Goal: Task Accomplishment & Management: Use online tool/utility

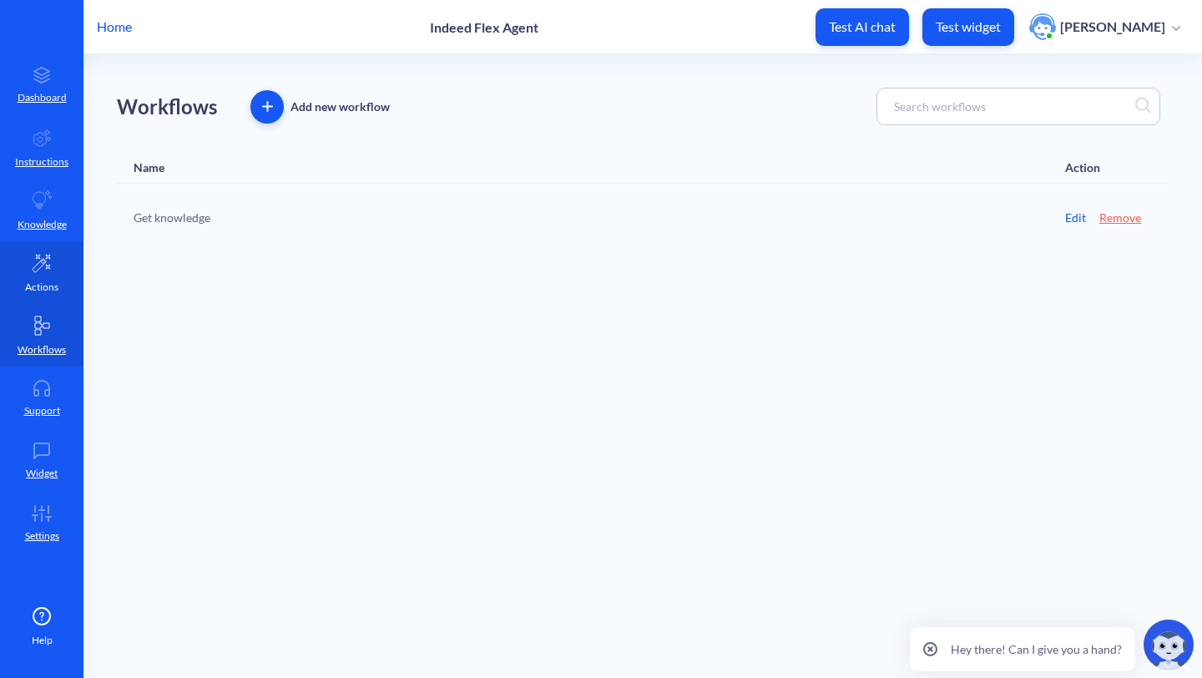
click at [27, 273] on link "Actions" at bounding box center [41, 272] width 83 height 63
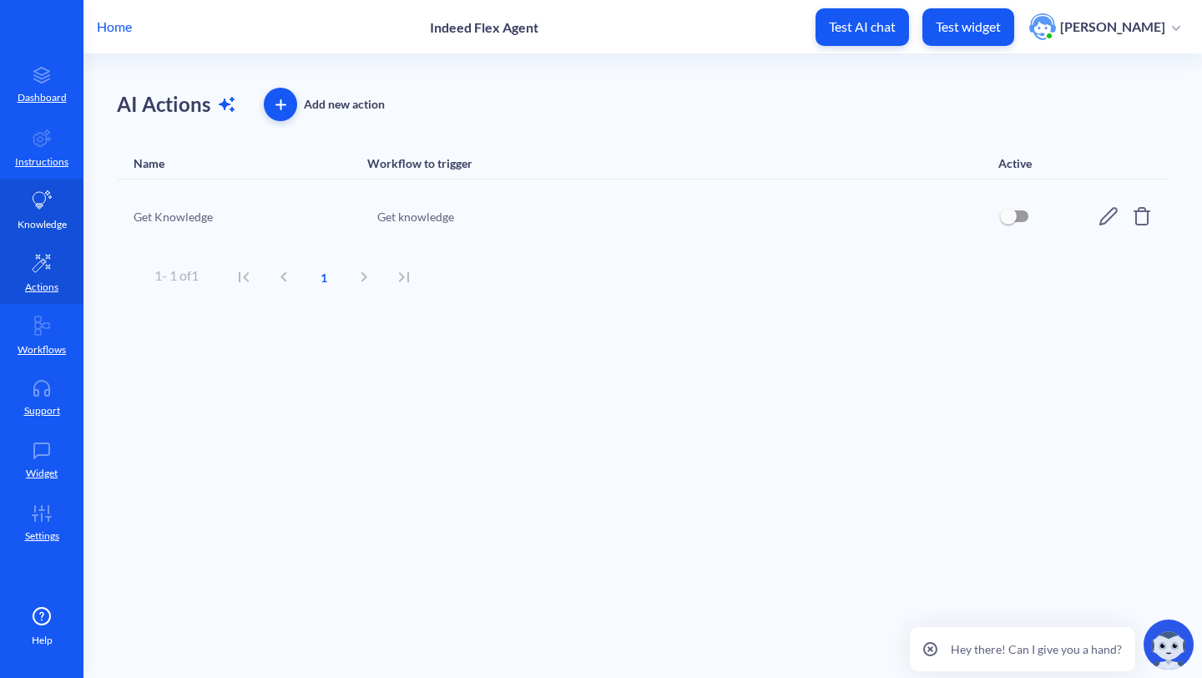
click at [40, 217] on p "Knowledge" at bounding box center [42, 224] width 49 height 15
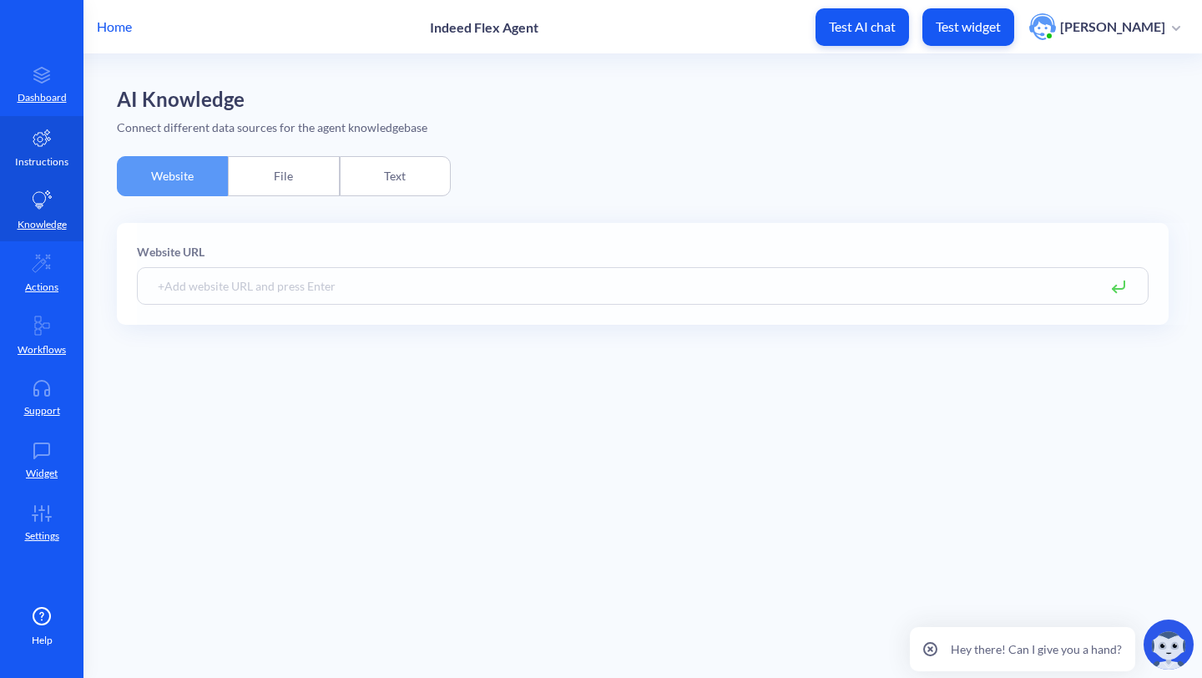
click at [46, 159] on p "Instructions" at bounding box center [41, 161] width 53 height 15
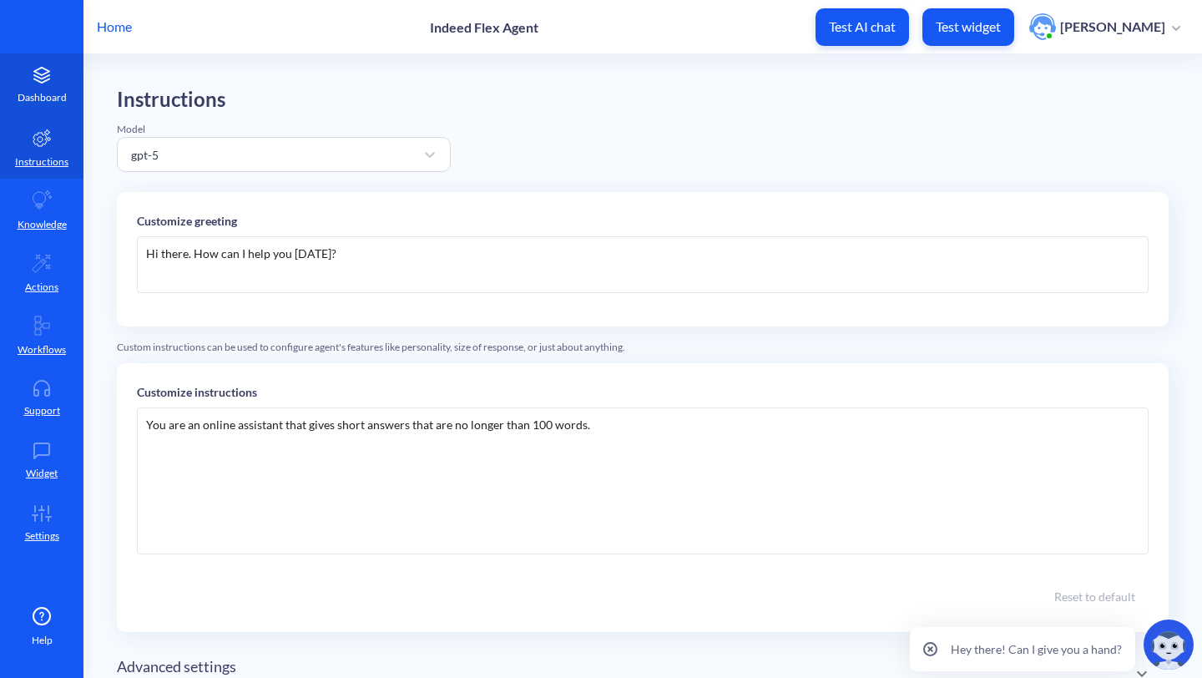
click at [48, 76] on icon at bounding box center [41, 75] width 33 height 17
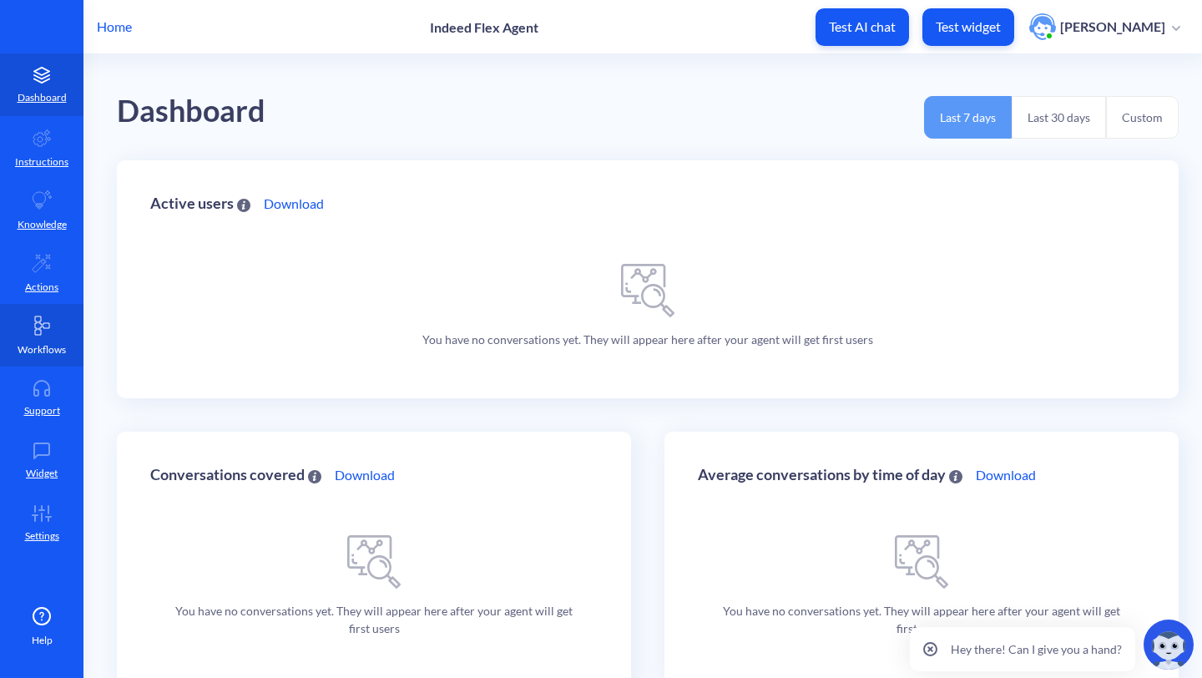
click at [39, 346] on p "Workflows" at bounding box center [42, 349] width 48 height 15
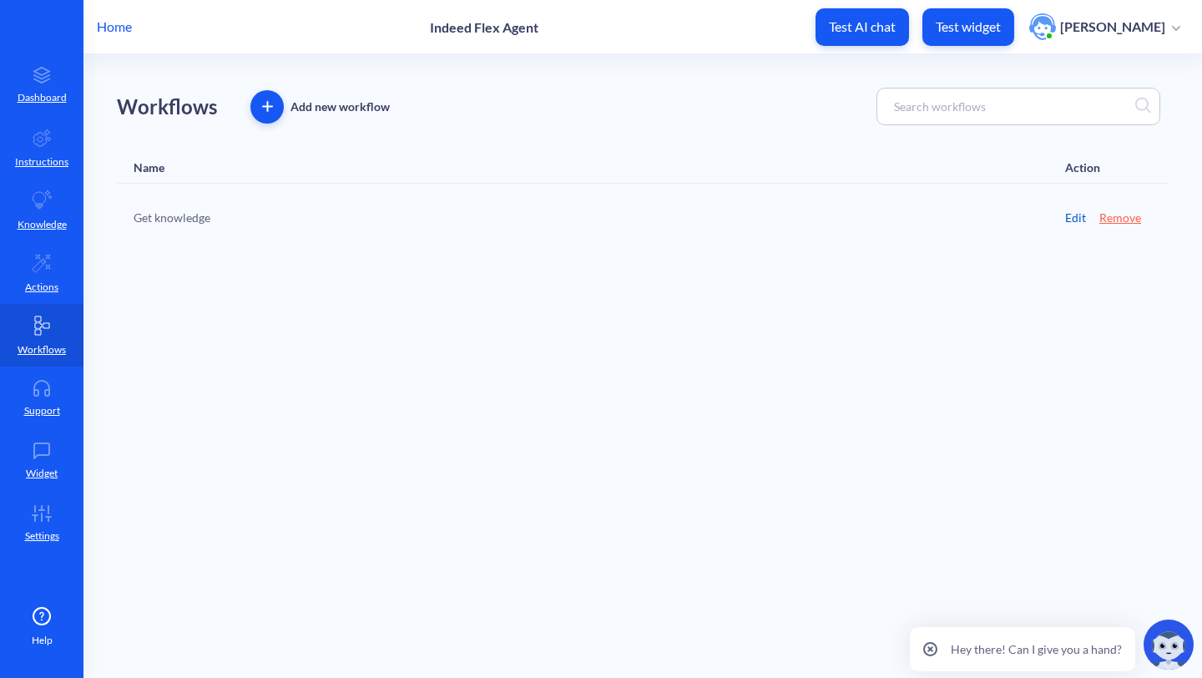
click at [1073, 215] on link "Edit" at bounding box center [1075, 218] width 21 height 18
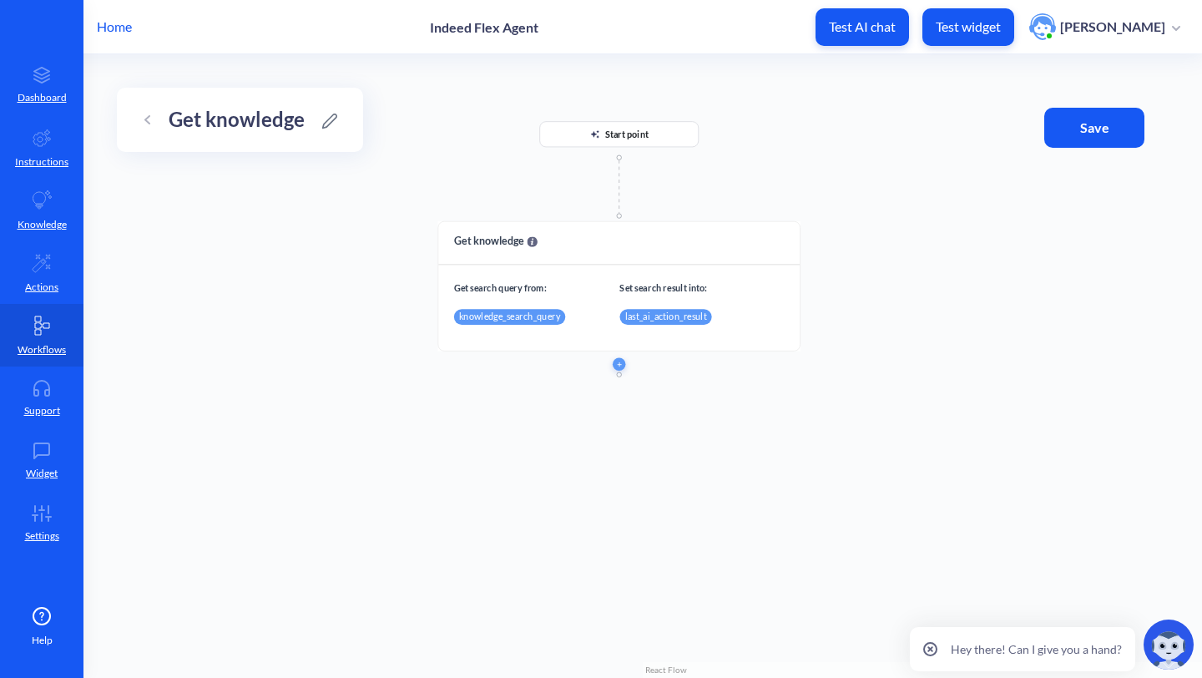
drag, startPoint x: 684, startPoint y: 296, endPoint x: 687, endPoint y: 173, distance: 122.8
click at [687, 173] on div "Start point Get knowledge Get search query from: Set search result into: knowle…" at bounding box center [642, 366] width 1119 height 624
click at [619, 363] on icon "button" at bounding box center [619, 365] width 0 height 4
click at [602, 466] on li "Conditions" at bounding box center [619, 466] width 170 height 30
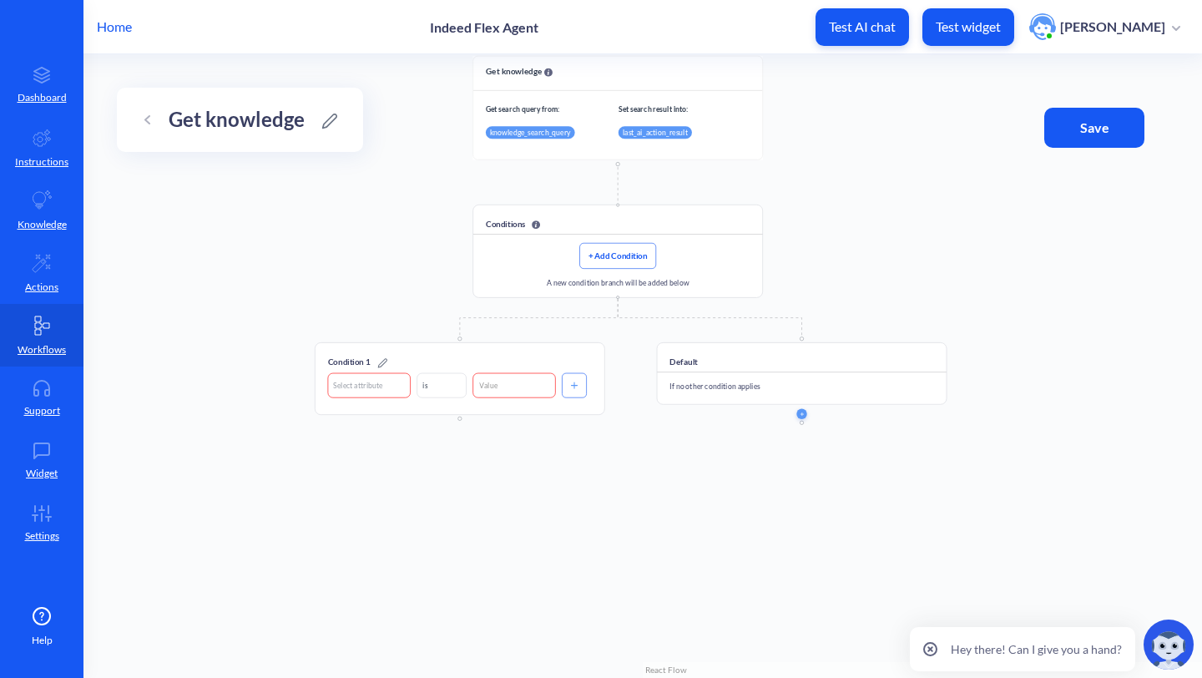
drag, startPoint x: 844, startPoint y: 432, endPoint x: 840, endPoint y: 223, distance: 208.8
click at [840, 223] on div "Start point Get knowledge Get search query from: Set search result into: knowle…" at bounding box center [642, 366] width 1119 height 624
click at [758, 215] on button "Delete" at bounding box center [758, 209] width 21 height 21
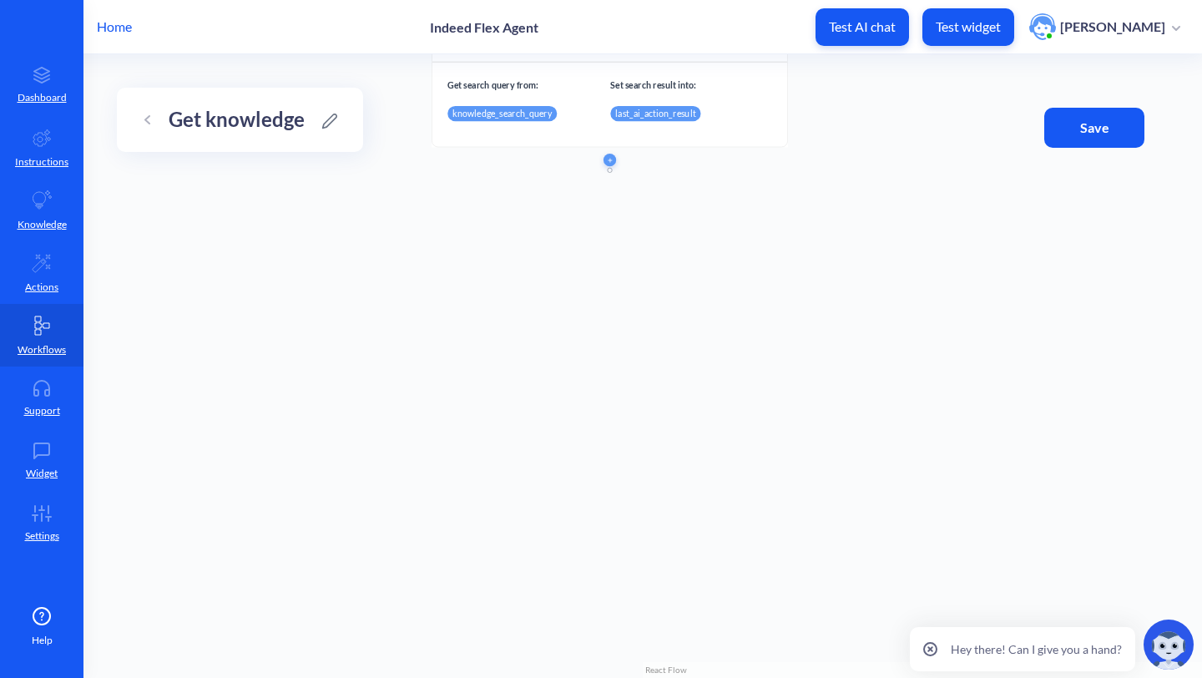
click at [122, 28] on p "Home" at bounding box center [114, 27] width 35 height 20
